Goal: Task Accomplishment & Management: Manage account settings

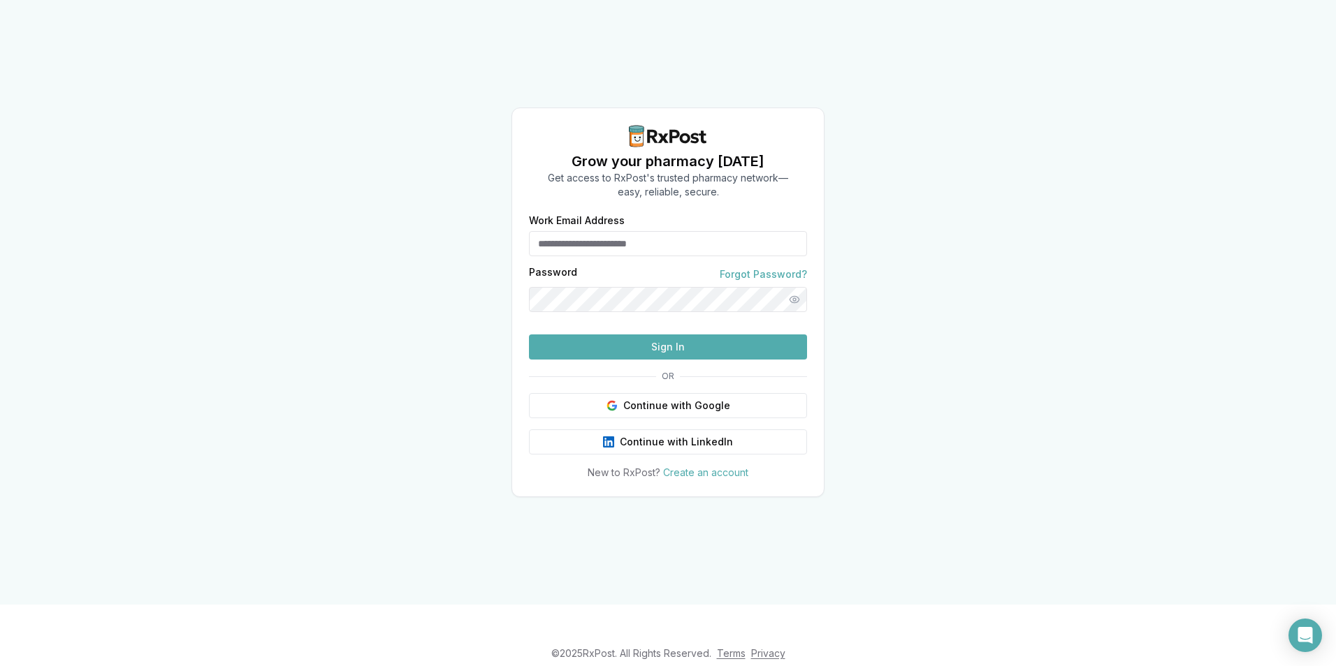
click at [601, 231] on input "Work Email Address" at bounding box center [668, 243] width 278 height 25
type input "**********"
click at [0, 129] on html "**********" at bounding box center [668, 333] width 1336 height 666
click at [660, 360] on button "Sign In" at bounding box center [668, 347] width 278 height 25
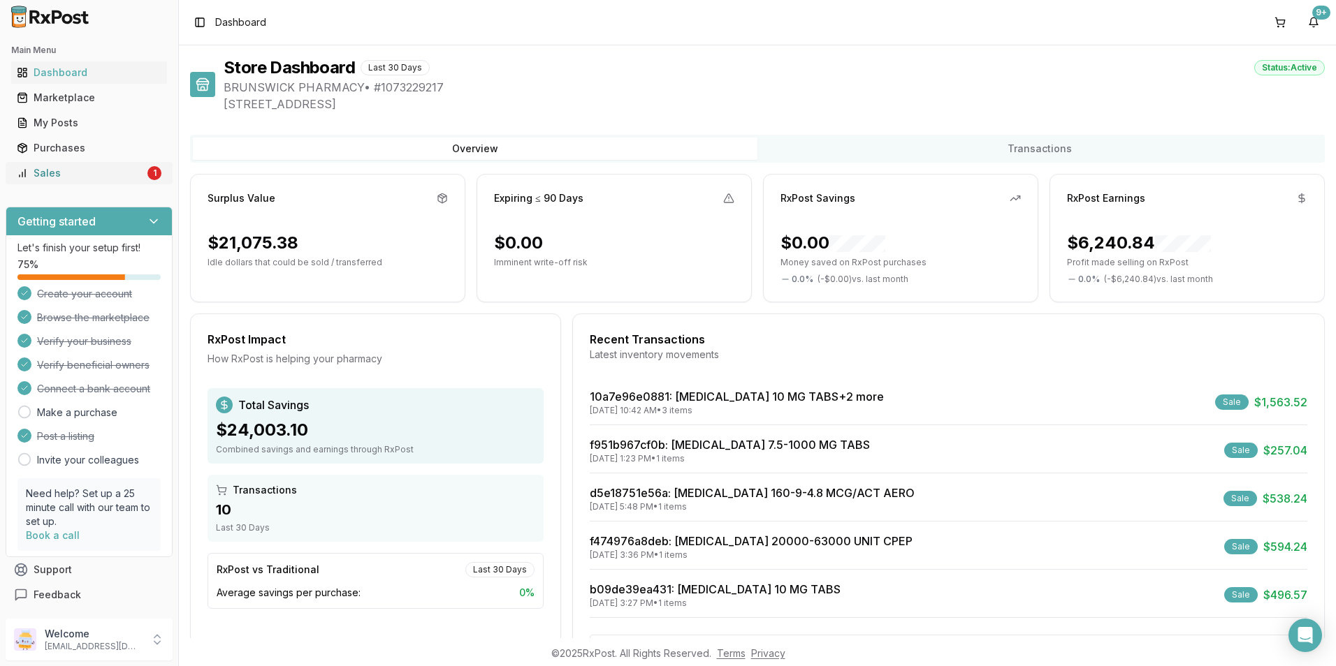
click at [34, 164] on link "Sales 1" at bounding box center [89, 173] width 156 height 25
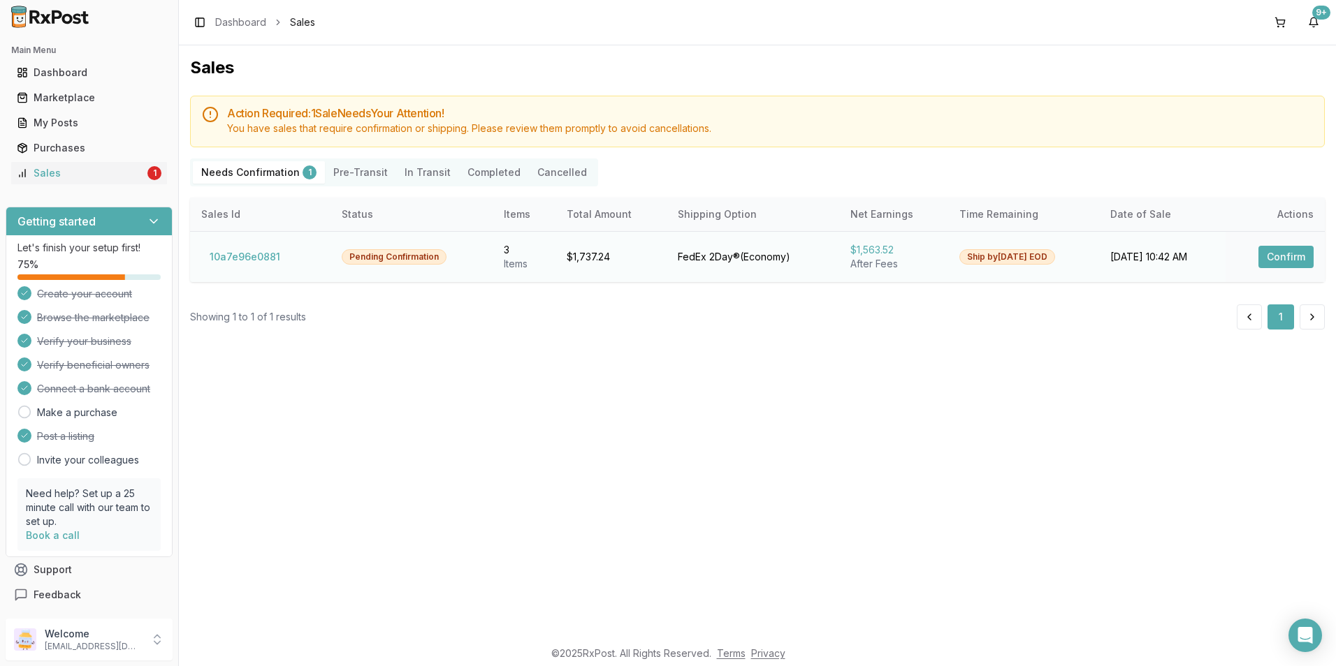
click at [1288, 258] on button "Confirm" at bounding box center [1285, 257] width 55 height 22
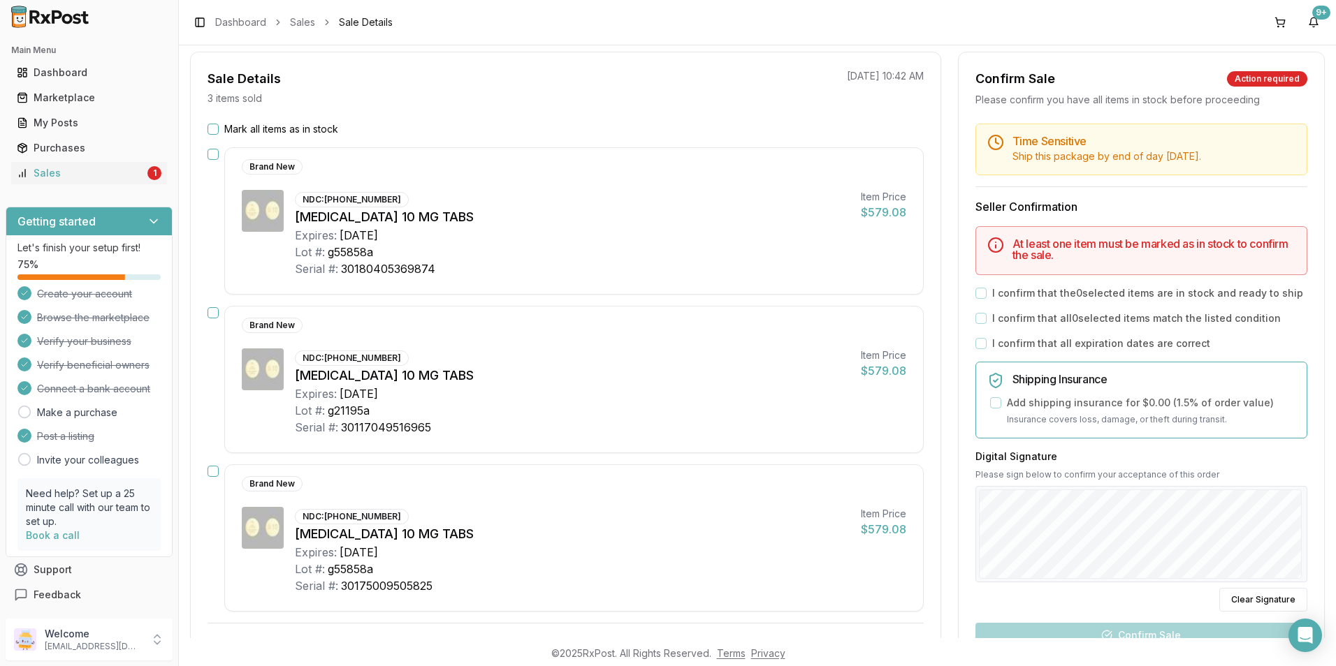
scroll to position [82, 0]
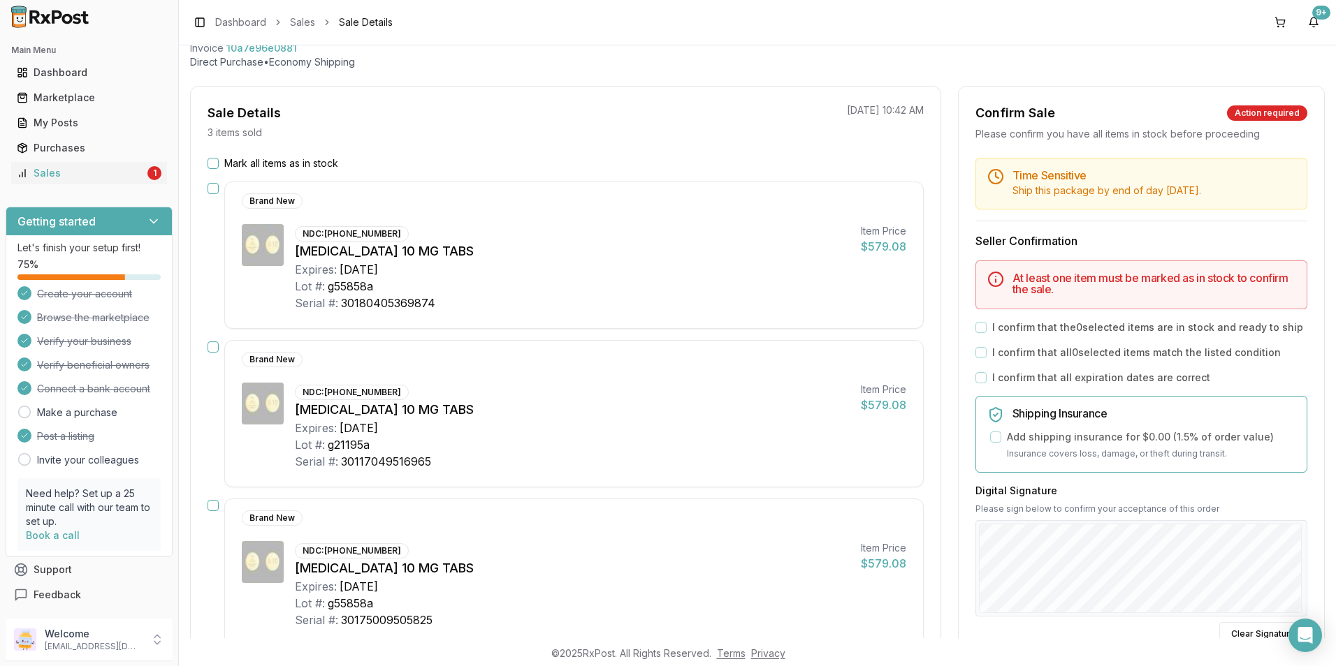
drag, startPoint x: 211, startPoint y: 185, endPoint x: 229, endPoint y: 231, distance: 48.9
click at [211, 187] on button "button" at bounding box center [212, 188] width 11 height 11
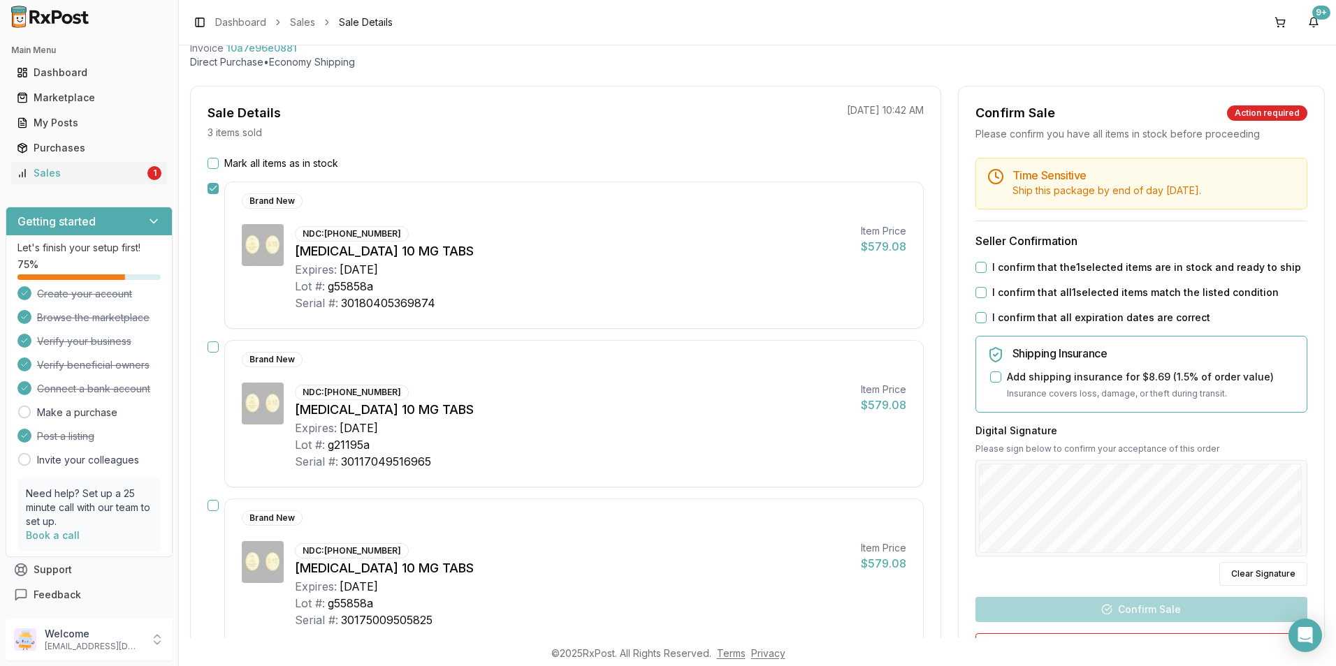
click at [214, 349] on button "button" at bounding box center [212, 347] width 11 height 11
click at [213, 504] on button "button" at bounding box center [212, 505] width 11 height 11
click at [977, 272] on button "I confirm that the 3 selected items are in stock and ready to ship" at bounding box center [980, 267] width 11 height 11
drag, startPoint x: 980, startPoint y: 293, endPoint x: 981, endPoint y: 307, distance: 14.0
click at [980, 294] on button "I confirm that all 3 selected items match the listed condition" at bounding box center [980, 292] width 11 height 11
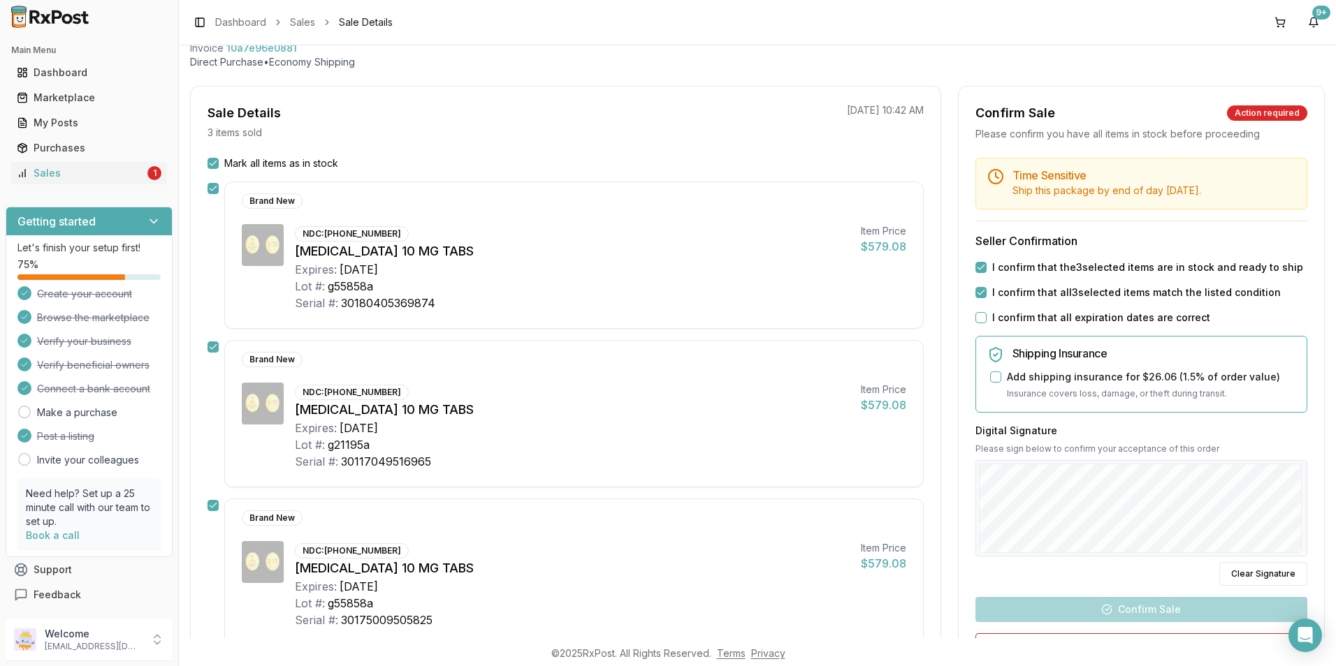
click at [983, 320] on div "I confirm that all expiration dates are correct" at bounding box center [1141, 318] width 332 height 14
click at [975, 319] on button "I confirm that all expiration dates are correct" at bounding box center [980, 317] width 11 height 11
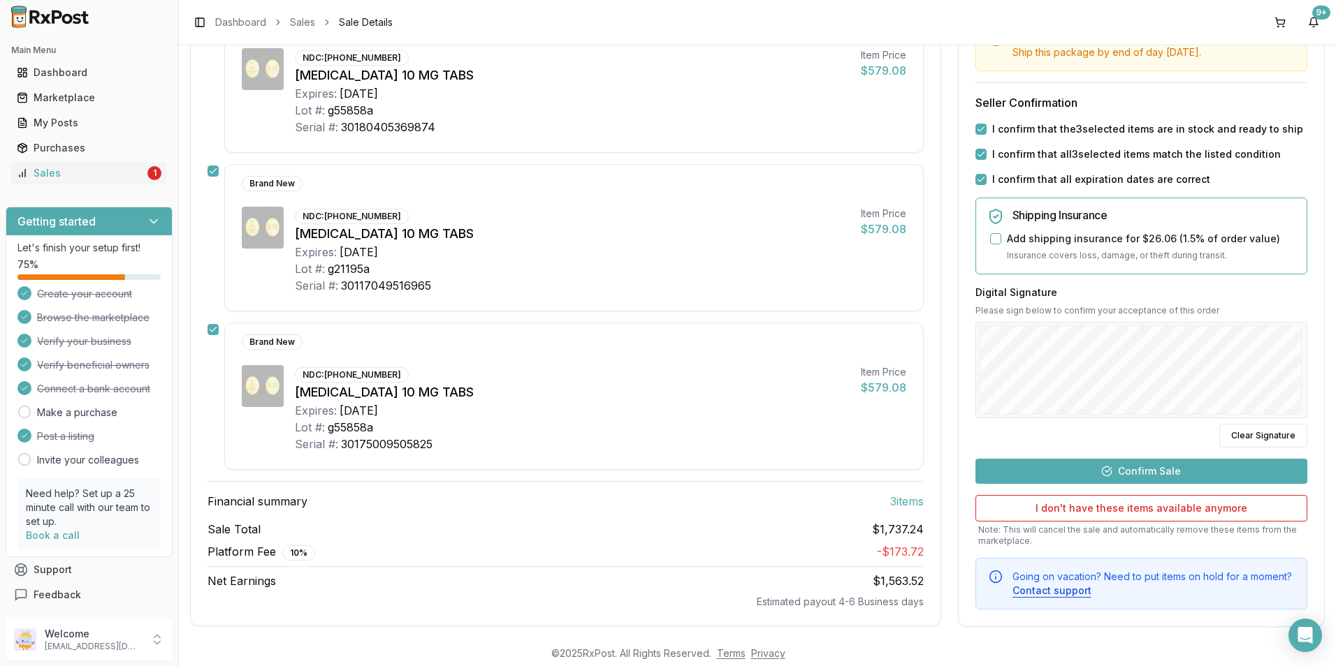
scroll to position [269, 0]
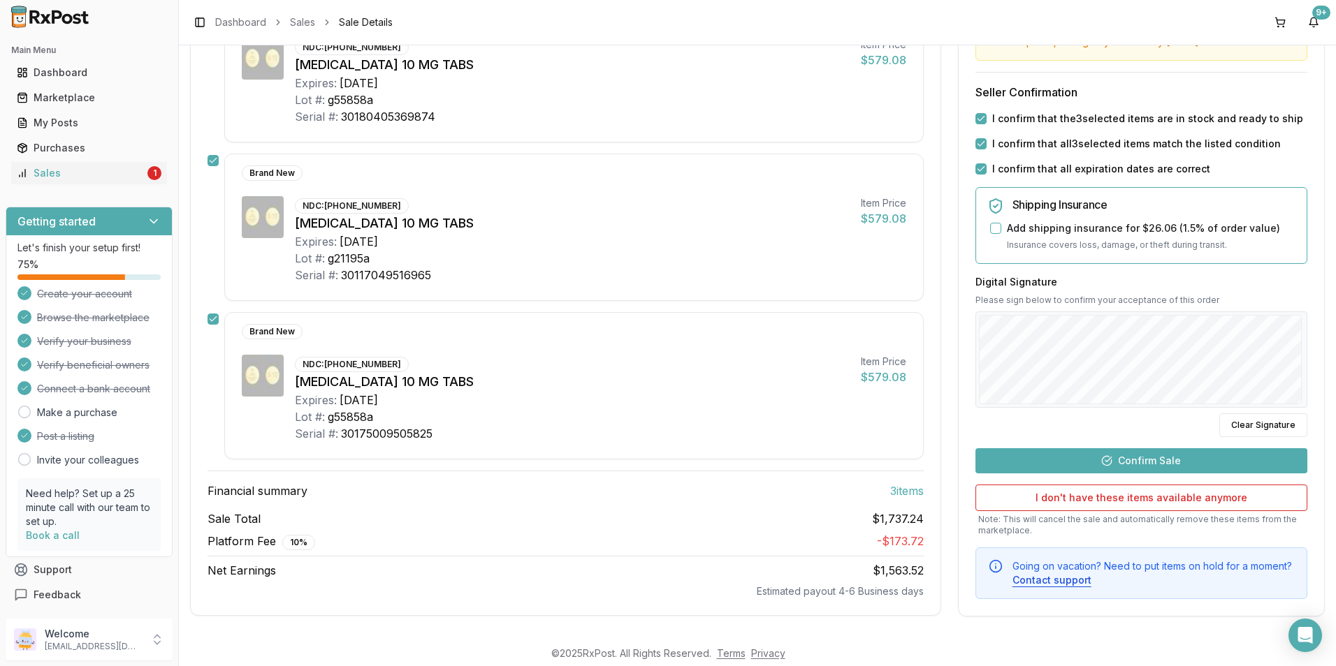
click at [1133, 459] on button "Confirm Sale" at bounding box center [1141, 460] width 332 height 25
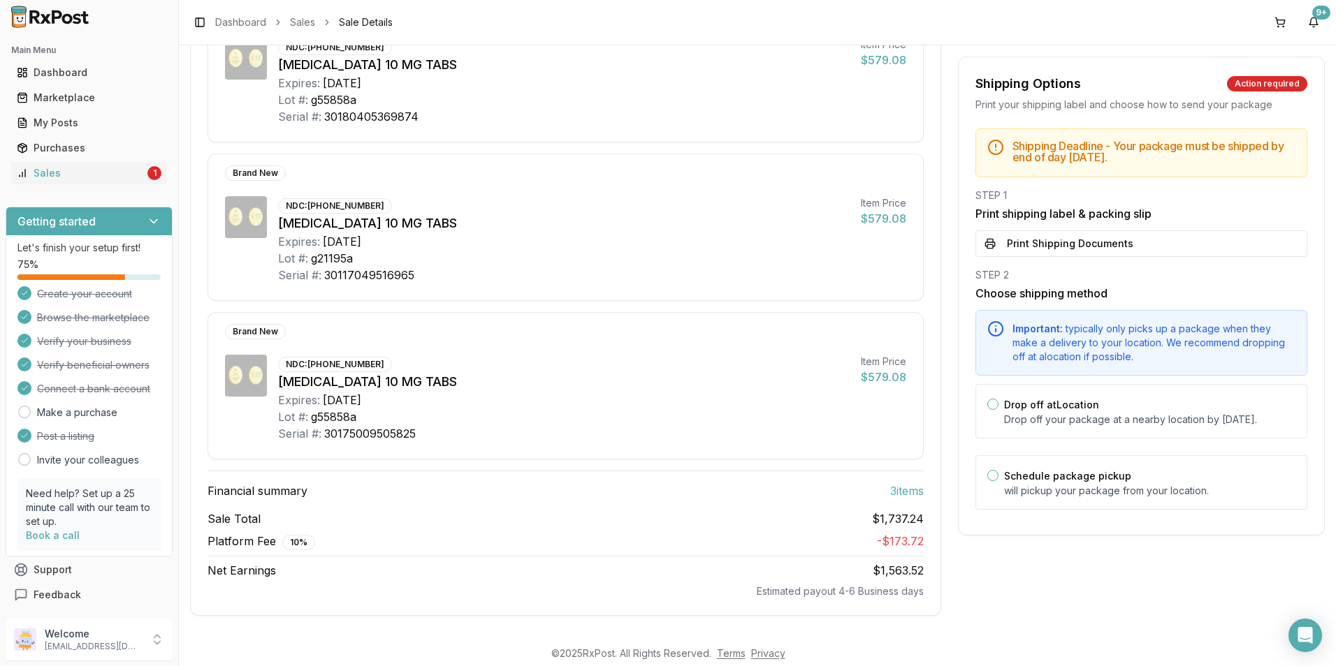
scroll to position [244, 0]
click at [1029, 247] on button "Print Shipping Documents" at bounding box center [1141, 244] width 332 height 27
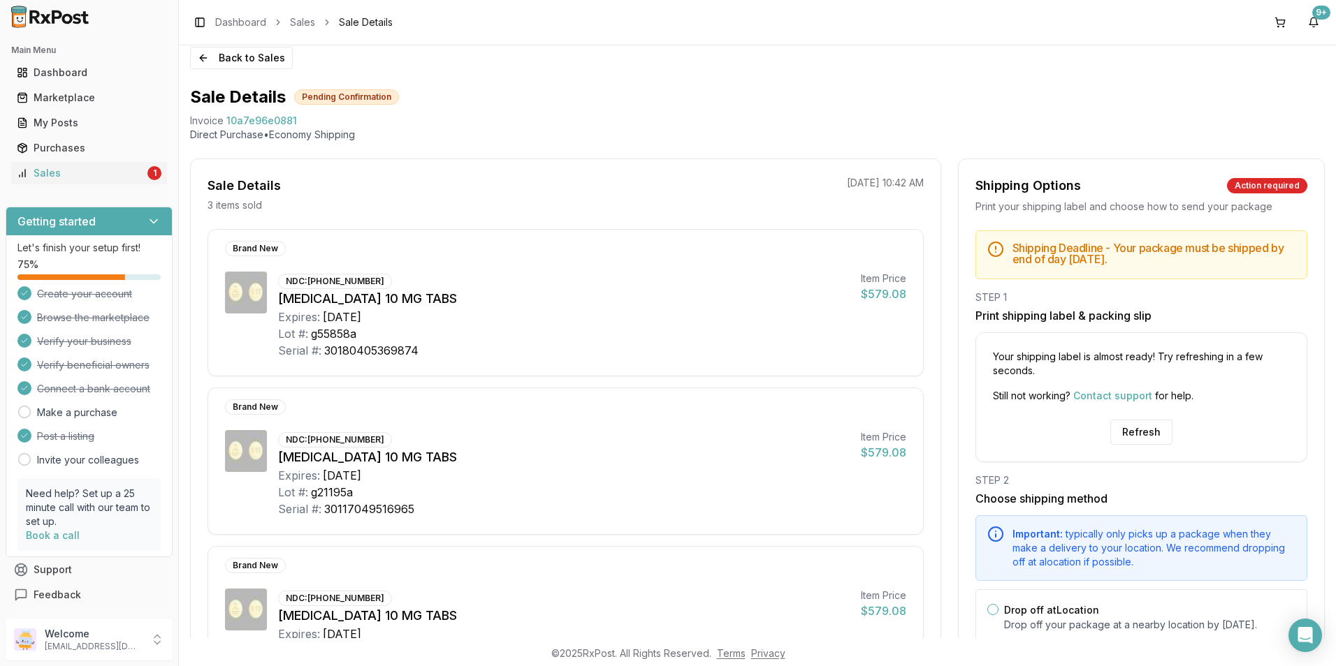
scroll to position [0, 0]
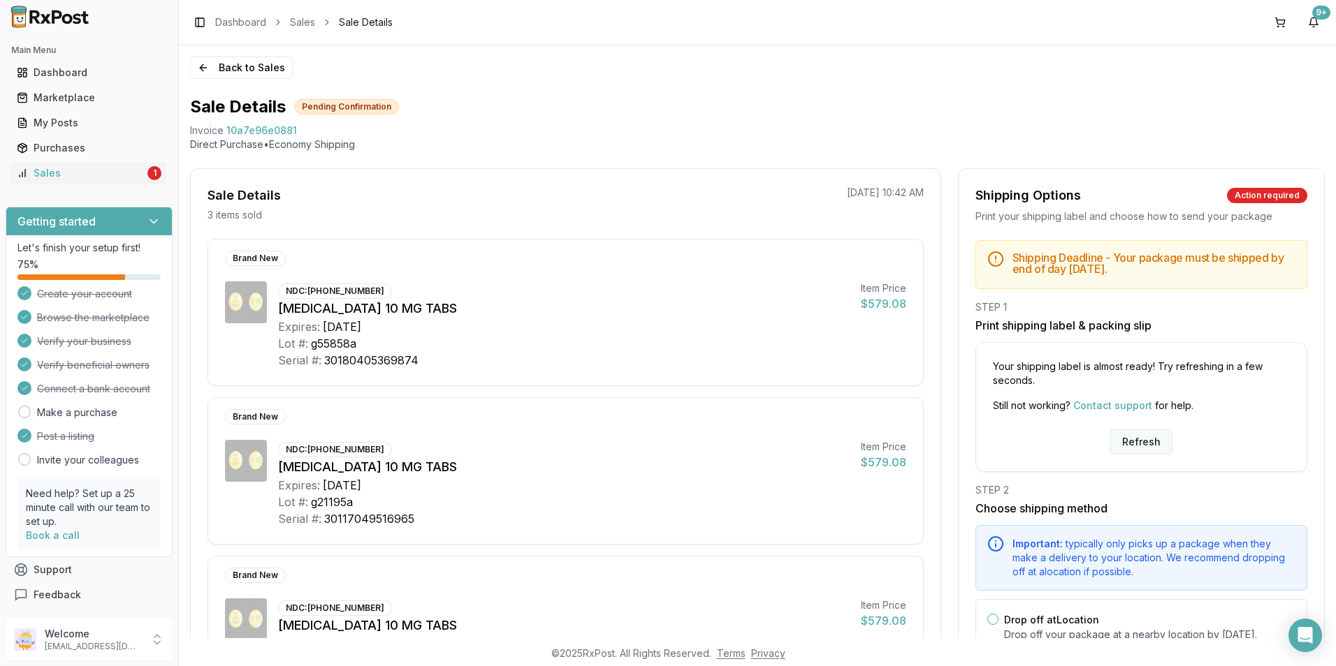
click at [1137, 443] on button "Refresh" at bounding box center [1141, 442] width 62 height 25
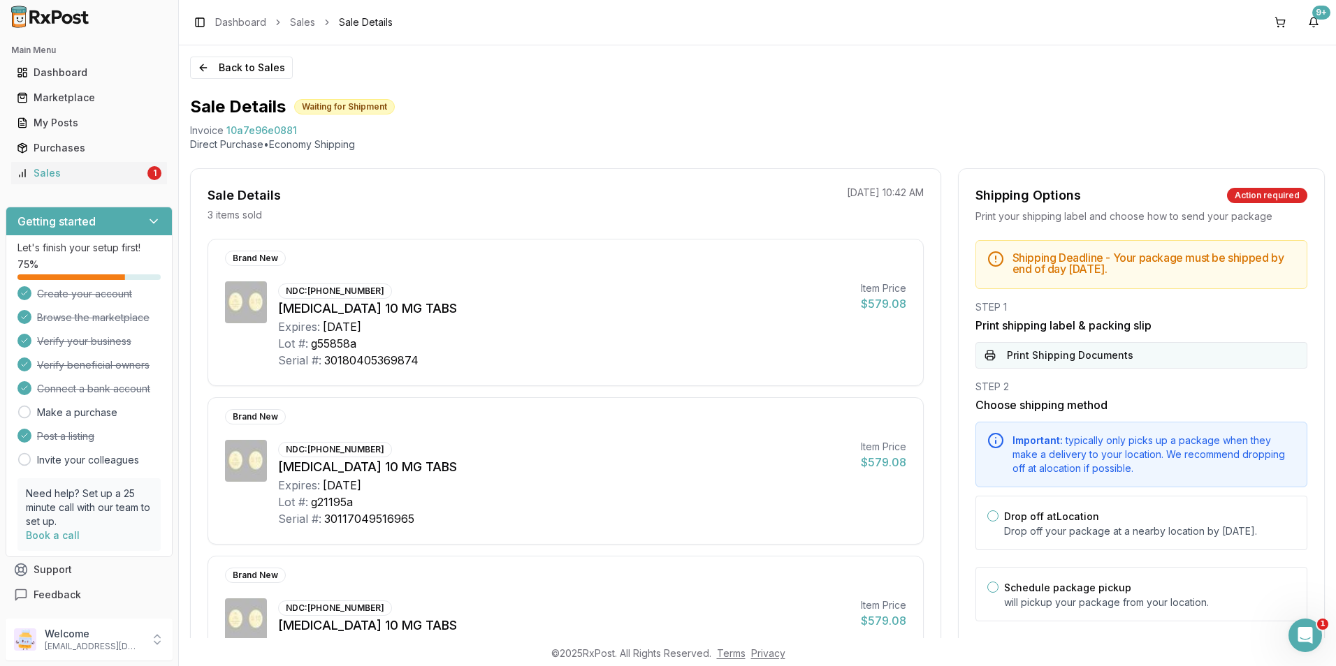
click at [1039, 353] on button "Print Shipping Documents" at bounding box center [1141, 355] width 332 height 27
click at [107, 644] on p "alpesh_jiny@yahoo.com" at bounding box center [93, 646] width 97 height 11
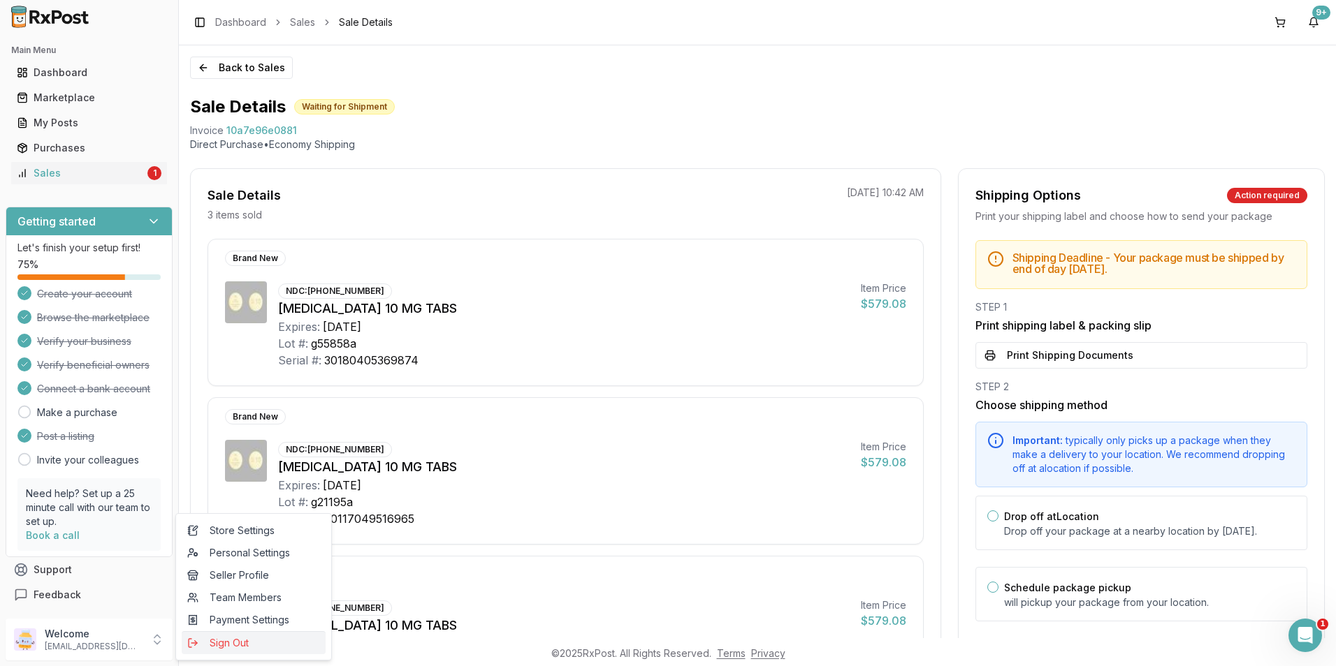
click at [240, 645] on span "Sign Out" at bounding box center [253, 643] width 133 height 14
